Goal: Transaction & Acquisition: Purchase product/service

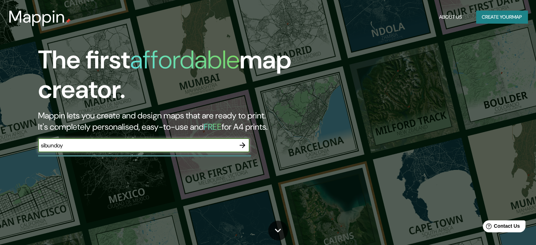
type input "sibundoy"
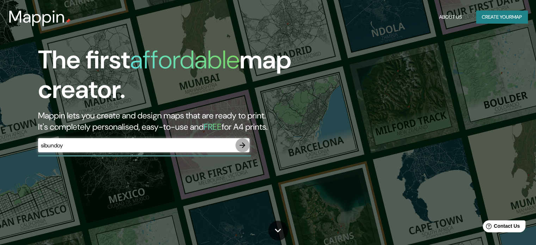
click at [241, 144] on icon "button" at bounding box center [242, 145] width 8 height 8
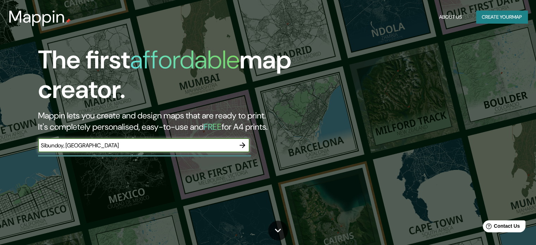
type input "Sibundoy, colombia"
click at [243, 146] on icon "button" at bounding box center [242, 145] width 8 height 8
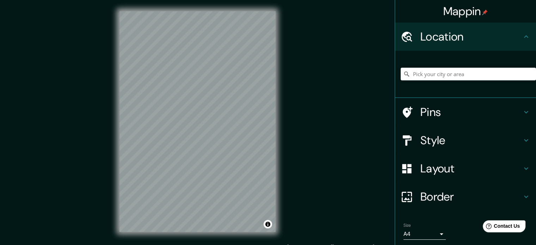
click at [276, 160] on div "© Mapbox © OpenStreetMap Improve this map" at bounding box center [197, 121] width 179 height 243
click at [448, 76] on input "Pick your city or area" at bounding box center [468, 74] width 135 height 13
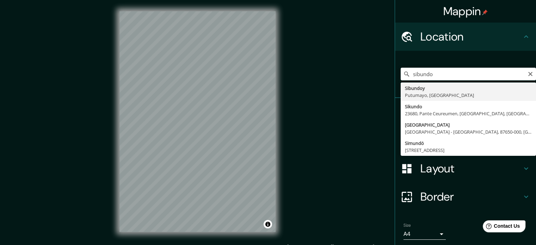
type input "Sibundoy, Putumayo, Colombia"
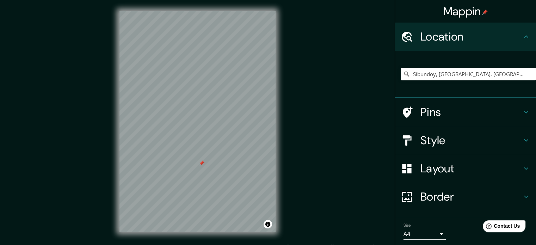
click at [455, 110] on h4 "Pins" at bounding box center [472, 112] width 102 height 14
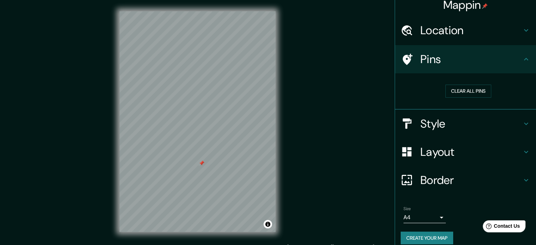
scroll to position [13, 0]
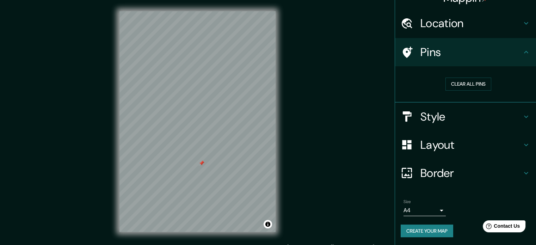
click at [460, 100] on div "Clear all pins" at bounding box center [465, 84] width 141 height 36
click at [467, 89] on button "Clear all pins" at bounding box center [469, 84] width 46 height 13
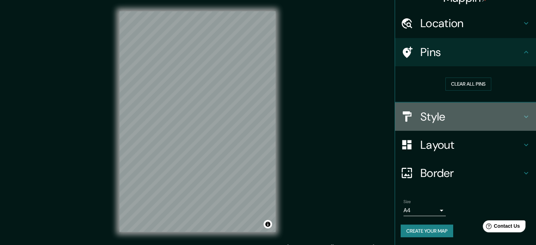
click at [477, 115] on h4 "Style" at bounding box center [472, 117] width 102 height 14
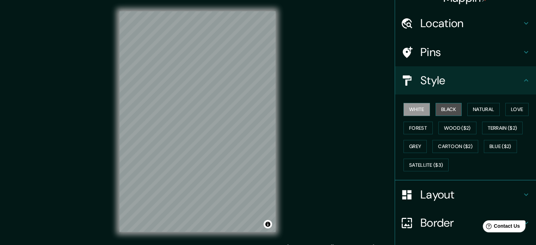
click at [445, 107] on button "Black" at bounding box center [449, 109] width 26 height 13
click at [480, 110] on button "Natural" at bounding box center [483, 109] width 32 height 13
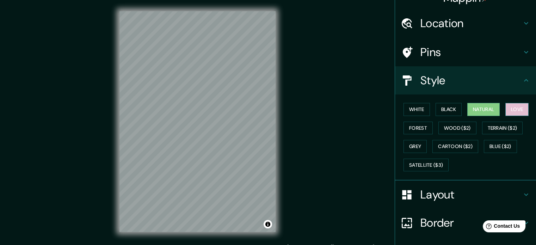
click at [507, 111] on button "Love" at bounding box center [517, 109] width 23 height 13
click at [417, 127] on button "Forest" at bounding box center [418, 128] width 29 height 13
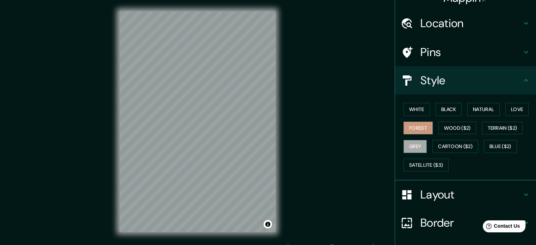
click at [410, 147] on button "Grey" at bounding box center [415, 146] width 23 height 13
click at [518, 111] on button "Love" at bounding box center [517, 109] width 23 height 13
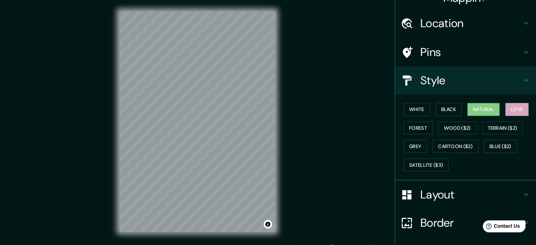
click at [486, 111] on button "Natural" at bounding box center [483, 109] width 32 height 13
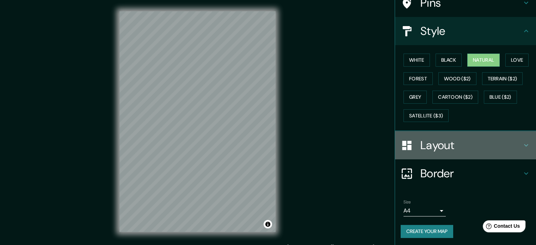
click at [460, 145] on h4 "Layout" at bounding box center [472, 145] width 102 height 14
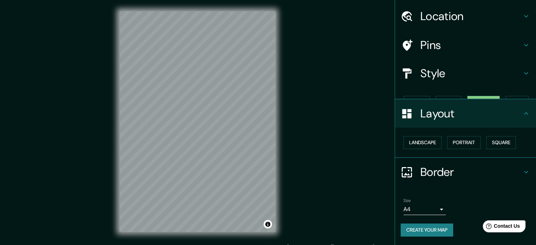
scroll to position [8, 0]
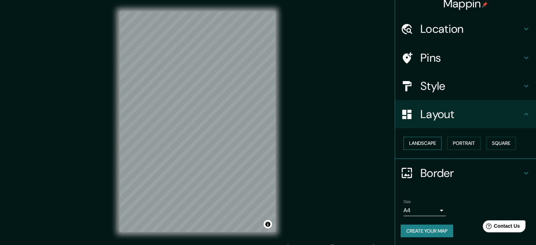
click at [429, 143] on button "Landscape" at bounding box center [423, 143] width 38 height 13
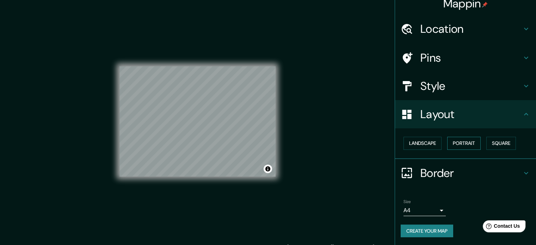
click at [465, 143] on button "Portrait" at bounding box center [463, 143] width 33 height 13
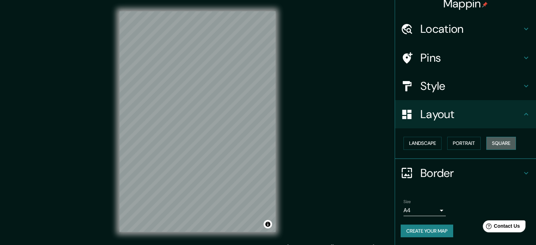
click at [496, 141] on button "Square" at bounding box center [501, 143] width 30 height 13
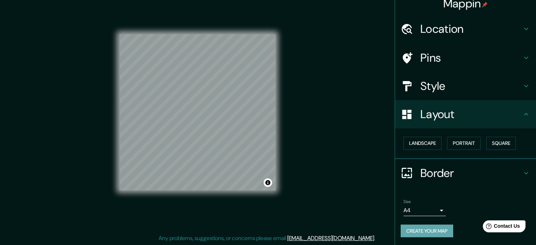
click at [433, 230] on button "Create your map" at bounding box center [427, 231] width 53 height 13
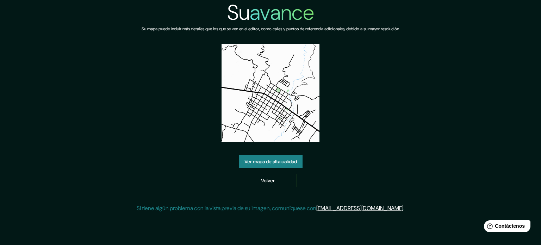
click at [382, 75] on div "Su avance Su mapa puede incluir más detalles que los que se ven en el editor, c…" at bounding box center [271, 109] width 268 height 218
click at [295, 163] on font "Ver mapa de alta calidad" at bounding box center [271, 161] width 53 height 6
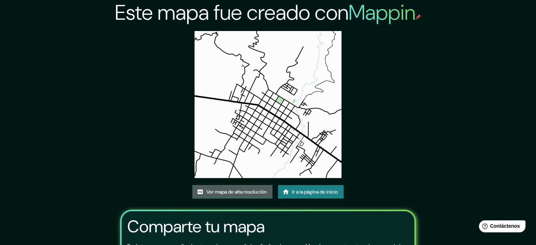
click at [235, 195] on font "Ver mapa de alta resolución" at bounding box center [237, 192] width 60 height 6
